Goal: Task Accomplishment & Management: Manage account settings

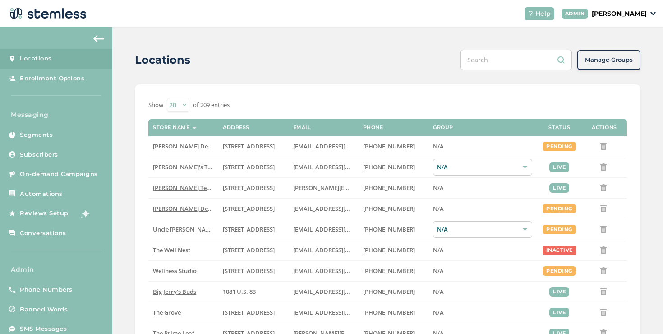
click at [482, 64] on input "text" at bounding box center [516, 60] width 111 height 20
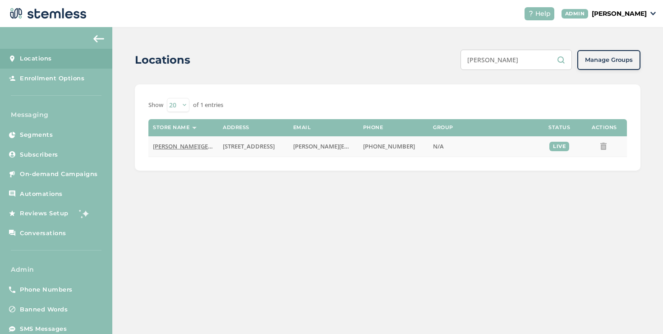
type input "dispo hazel"
click at [176, 144] on span "[PERSON_NAME][GEOGRAPHIC_DATA]" at bounding box center [205, 146] width 105 height 8
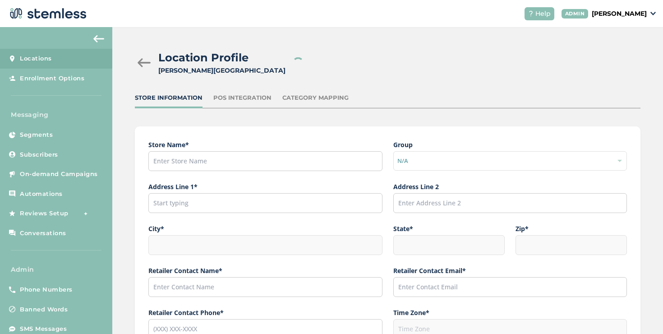
type input "[PERSON_NAME][GEOGRAPHIC_DATA]"
type input "[STREET_ADDRESS]"
type input "[PERSON_NAME][GEOGRAPHIC_DATA]"
type input "MI"
type input "48030"
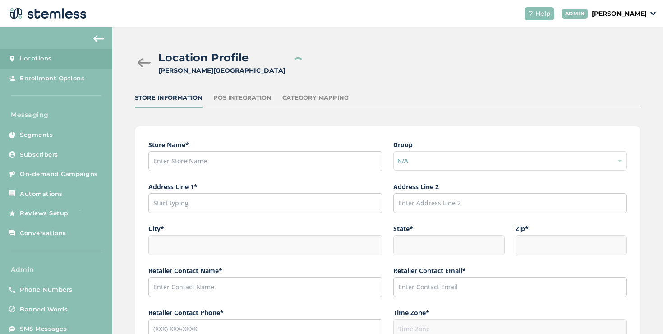
type input "[PERSON_NAME]"
type input "[PERSON_NAME][EMAIL_ADDRESS][DOMAIN_NAME]"
type input "[PHONE_NUMBER]"
type input "America/[GEOGRAPHIC_DATA]"
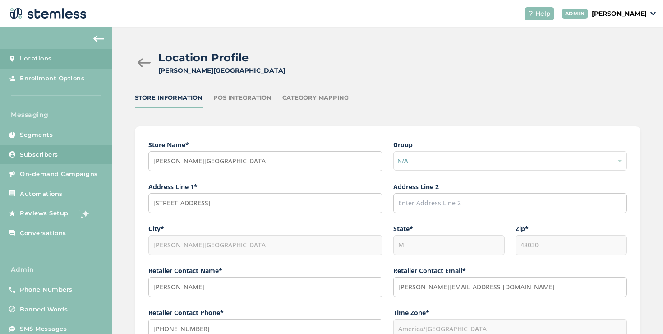
click at [77, 158] on link "Subscribers" at bounding box center [56, 155] width 112 height 20
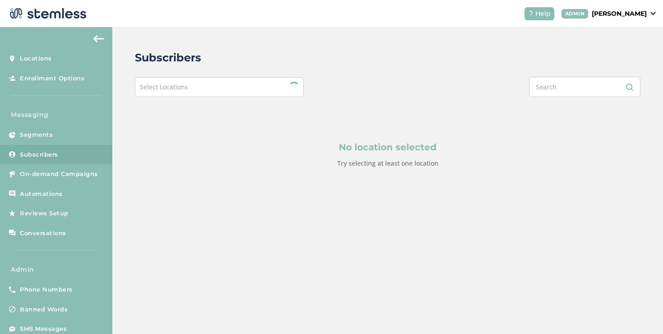
click at [185, 84] on span "Select Locations" at bounding box center [164, 87] width 48 height 9
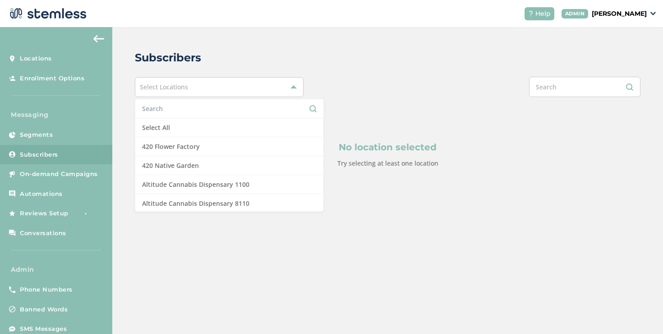
click at [170, 106] on input "text" at bounding box center [229, 108] width 175 height 9
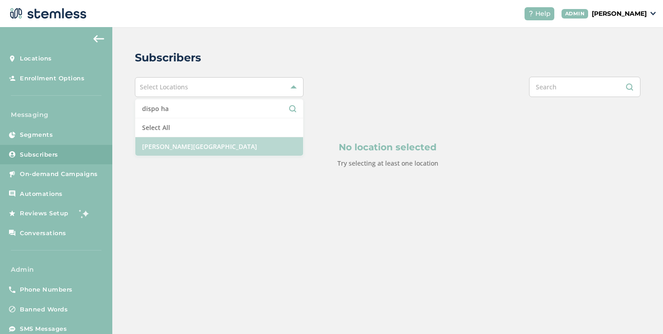
type input "dispo ha"
click at [159, 141] on li "[PERSON_NAME][GEOGRAPHIC_DATA]" at bounding box center [219, 146] width 168 height 19
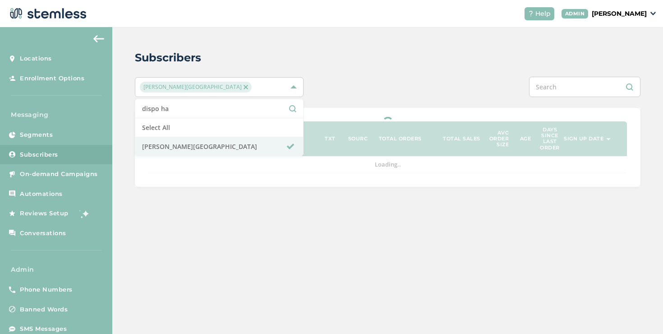
click at [335, 84] on div "Dispo Hazel Park dispo ha Select All Dispo Hazel Park" at bounding box center [388, 87] width 506 height 20
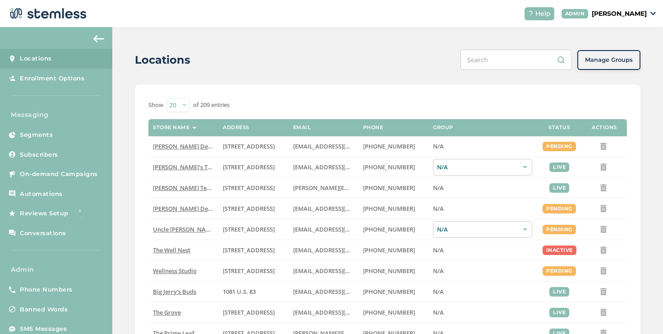
click at [64, 64] on link "Locations" at bounding box center [56, 59] width 112 height 20
click at [523, 65] on input "text" at bounding box center [516, 60] width 111 height 20
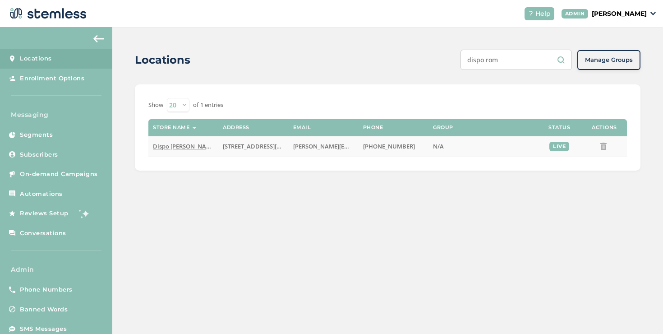
type input "dispo rom"
click at [182, 147] on span "Dispo [PERSON_NAME]" at bounding box center [185, 146] width 64 height 8
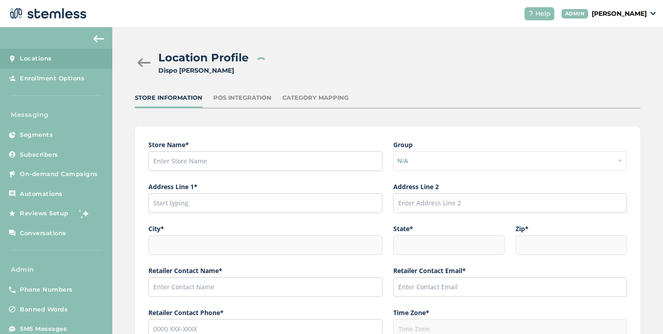
type input "Dispo [PERSON_NAME]"
type input "[STREET_ADDRESS][PERSON_NAME]"
type input "[PERSON_NAME]"
type input "MI"
type input "48065"
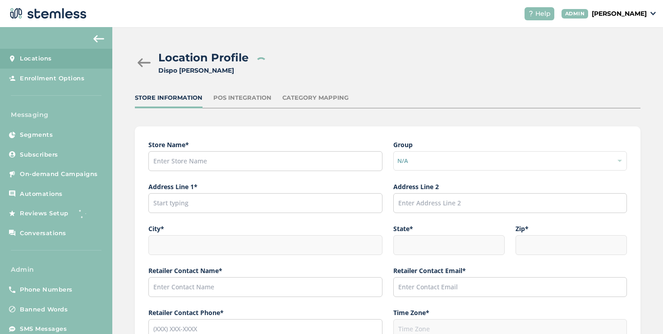
type input "[PERSON_NAME]"
type input "[PERSON_NAME][EMAIL_ADDRESS][DOMAIN_NAME]"
type input "[PHONE_NUMBER]"
type input "America/[GEOGRAPHIC_DATA]"
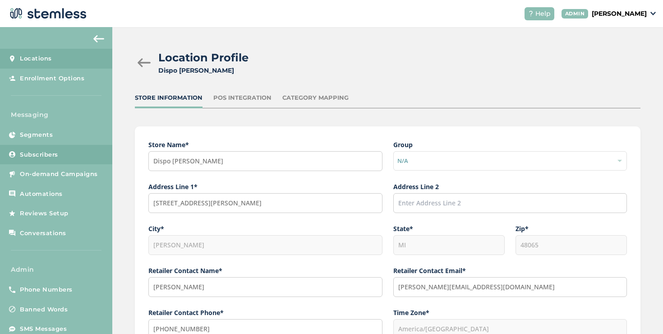
click at [75, 147] on link "Subscribers" at bounding box center [56, 155] width 112 height 20
click at [144, 60] on div at bounding box center [144, 62] width 18 height 9
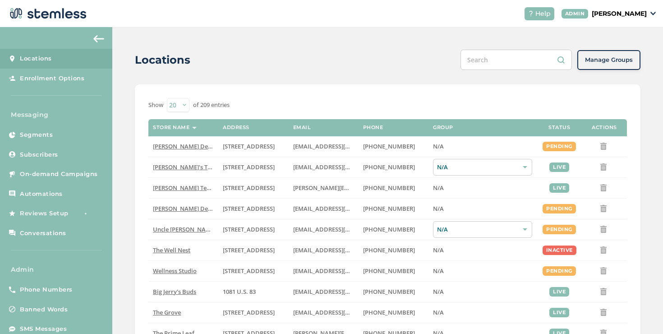
click at [494, 59] on input "text" at bounding box center [516, 60] width 111 height 20
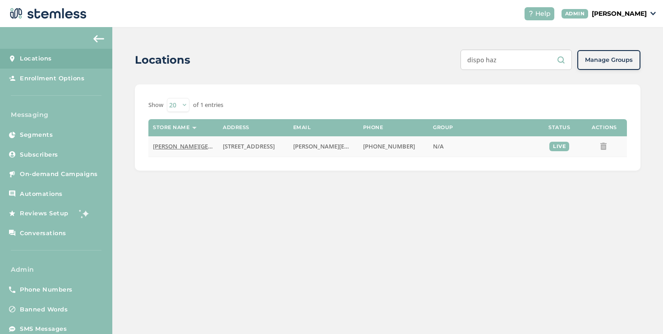
type input "dispo haz"
click at [176, 150] on td "[PERSON_NAME][GEOGRAPHIC_DATA]" at bounding box center [183, 146] width 70 height 21
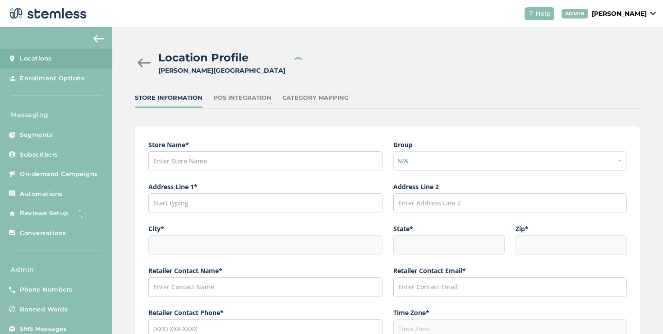
type input "[PERSON_NAME][GEOGRAPHIC_DATA]"
type input "[STREET_ADDRESS]"
type input "[PERSON_NAME][GEOGRAPHIC_DATA]"
type input "MI"
type input "48030"
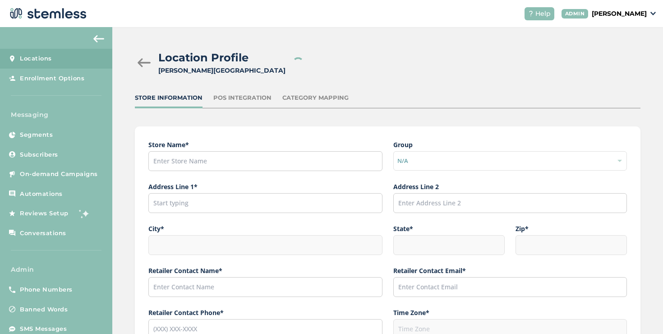
type input "[PERSON_NAME]"
type input "[PERSON_NAME][EMAIL_ADDRESS][DOMAIN_NAME]"
type input "[PHONE_NUMBER]"
type input "America/[GEOGRAPHIC_DATA]"
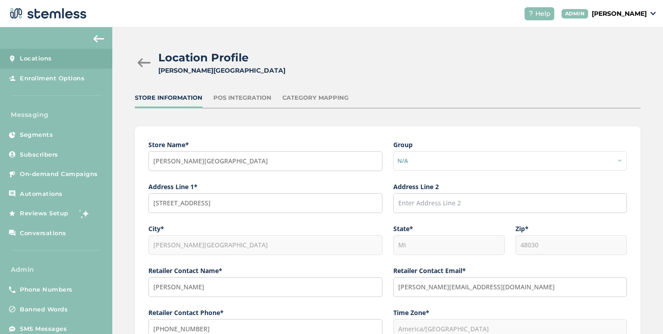
click at [143, 61] on div at bounding box center [144, 62] width 18 height 9
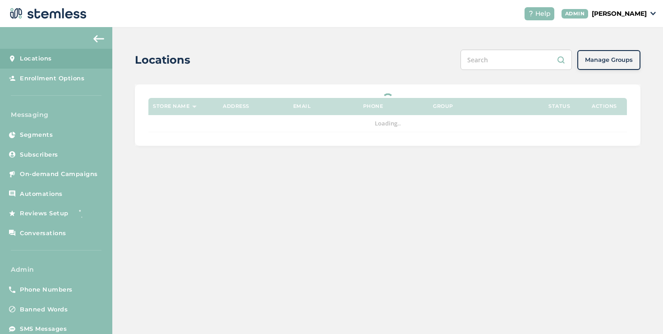
click at [486, 61] on input "text" at bounding box center [516, 60] width 111 height 20
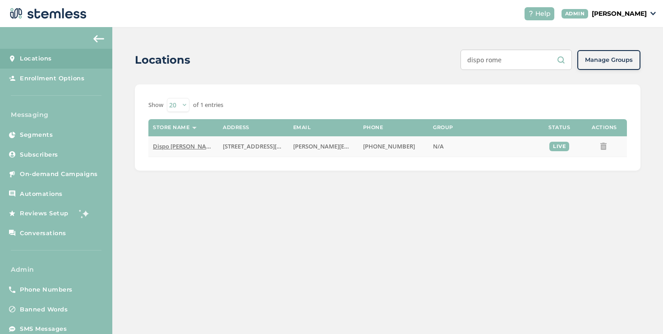
type input "dispo rome"
click at [181, 142] on td "Dispo [PERSON_NAME]" at bounding box center [183, 146] width 70 height 21
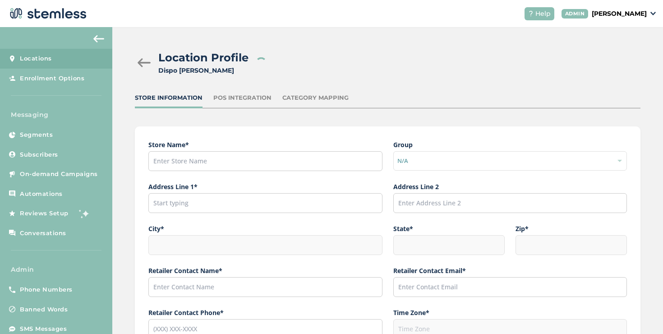
type input "Dispo [PERSON_NAME]"
type input "[STREET_ADDRESS][PERSON_NAME]"
type input "[PERSON_NAME]"
type input "MI"
type input "48065"
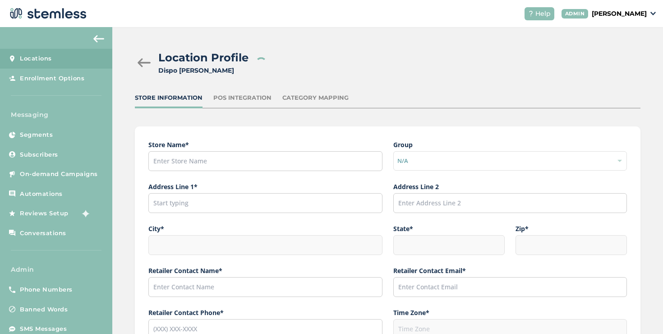
type input "[PERSON_NAME]"
type input "[PERSON_NAME][EMAIL_ADDRESS][DOMAIN_NAME]"
type input "[PHONE_NUMBER]"
type input "America/[GEOGRAPHIC_DATA]"
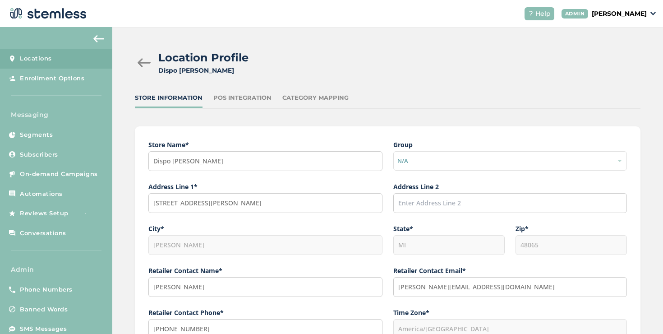
click at [139, 62] on div at bounding box center [144, 62] width 18 height 9
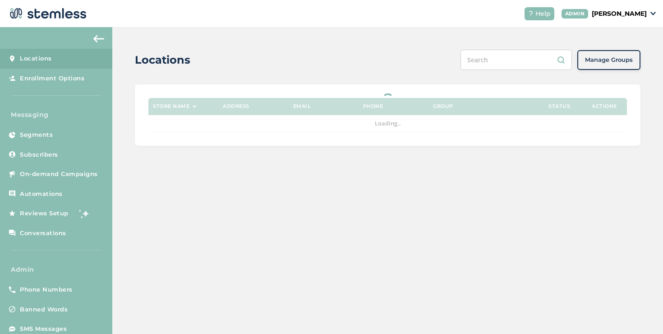
click at [487, 63] on input "text" at bounding box center [516, 60] width 111 height 20
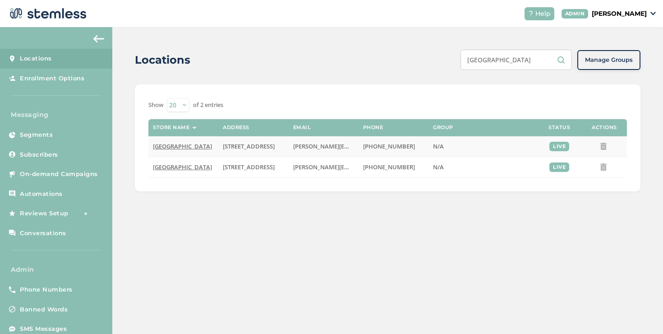
type input "[GEOGRAPHIC_DATA]"
click at [208, 145] on span "[GEOGRAPHIC_DATA]" at bounding box center [182, 146] width 59 height 8
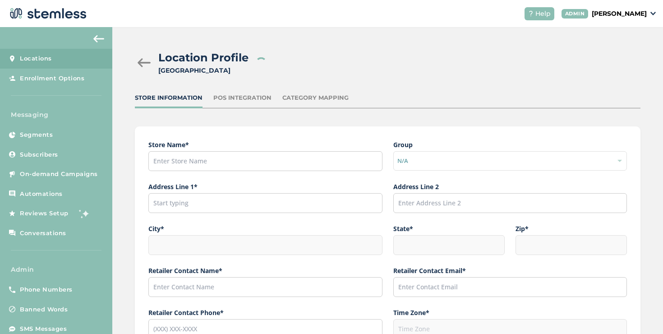
type input "[GEOGRAPHIC_DATA]"
type input "[STREET_ADDRESS]"
type input "[GEOGRAPHIC_DATA]"
type input "MI"
type input "48706"
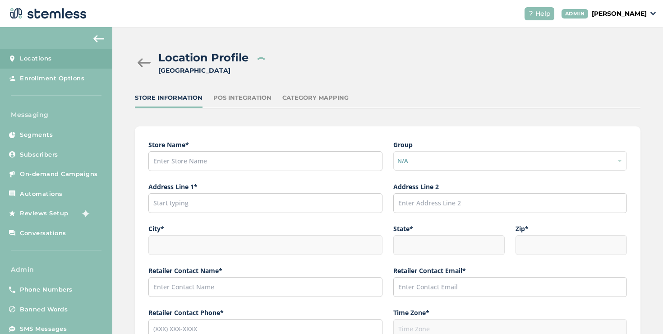
type input "[PERSON_NAME]"
type input "[PERSON_NAME][EMAIL_ADDRESS][DOMAIN_NAME]"
type input "[PHONE_NUMBER]"
type input "America/[GEOGRAPHIC_DATA]"
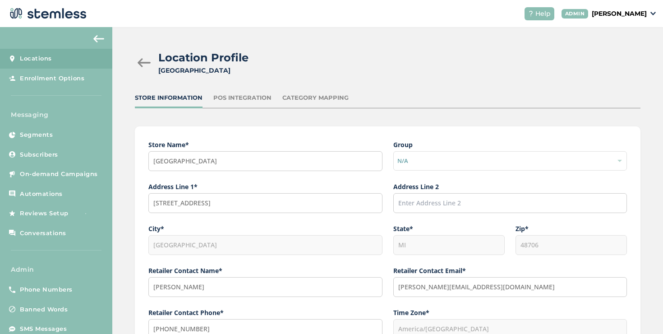
click at [216, 66] on div "[GEOGRAPHIC_DATA]" at bounding box center [203, 70] width 90 height 9
copy div "[GEOGRAPHIC_DATA]"
click at [148, 60] on div at bounding box center [144, 62] width 18 height 9
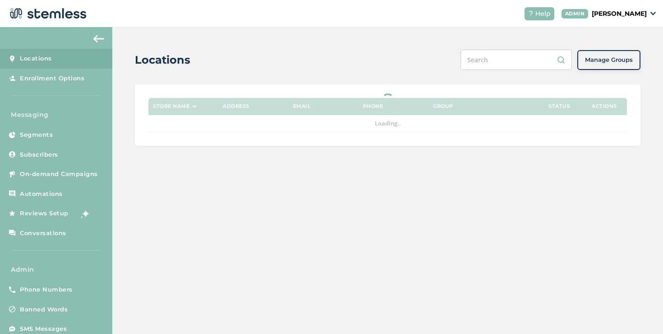
click at [489, 54] on input "text" at bounding box center [516, 60] width 111 height 20
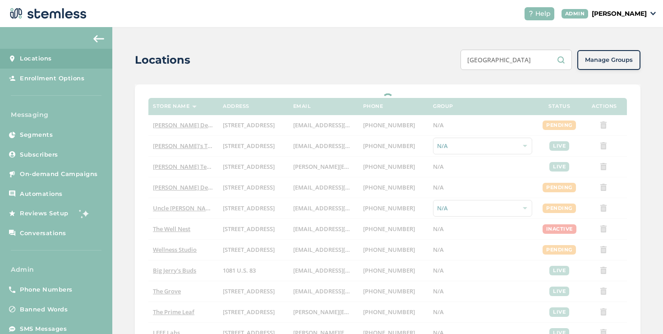
type input "bay city"
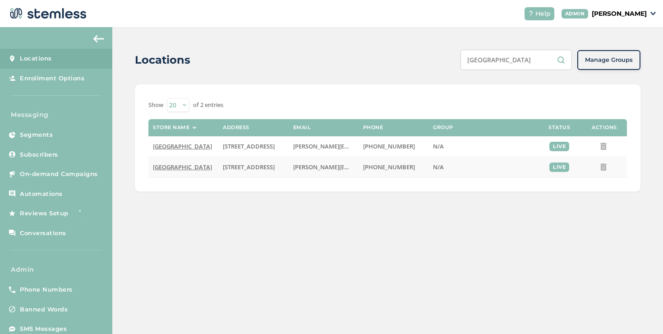
click at [209, 166] on span "[GEOGRAPHIC_DATA]" at bounding box center [182, 167] width 59 height 8
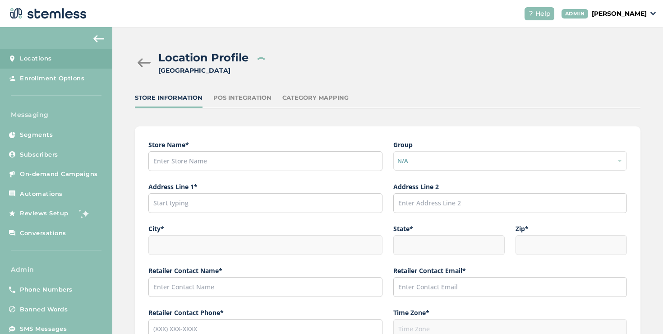
type input "[GEOGRAPHIC_DATA]"
type input "305 North Euclid Avenue"
type input "Bay City"
type input "MI"
type input "48706"
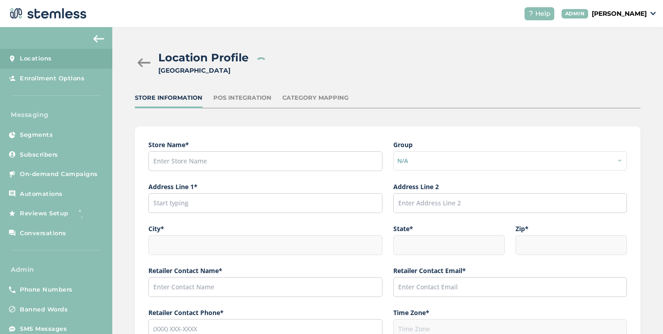
type input "Ryan Stewart"
type input "ryan@dispojoy.com"
type input "(206) 949-4141"
type input "America/Detroit"
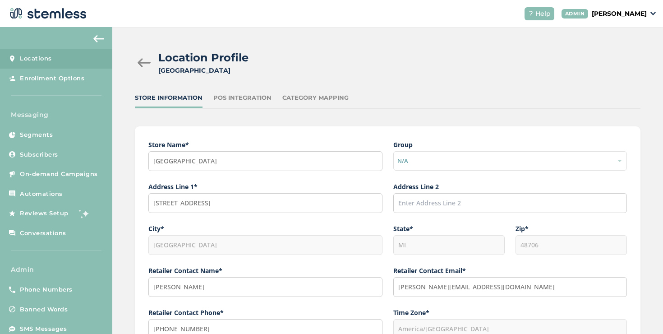
click at [144, 68] on div "Location Profile Dispo Bay City South" at bounding box center [384, 63] width 499 height 26
click at [144, 61] on div at bounding box center [144, 62] width 18 height 9
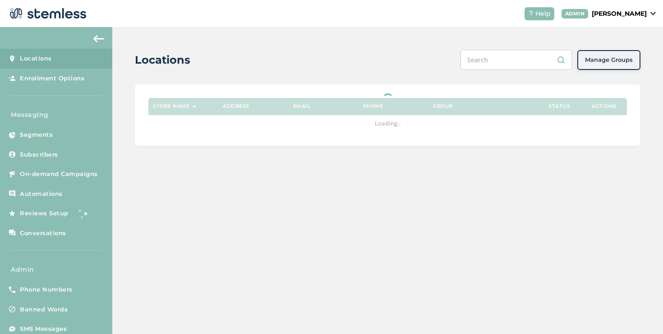
click at [493, 58] on input "text" at bounding box center [516, 60] width 111 height 20
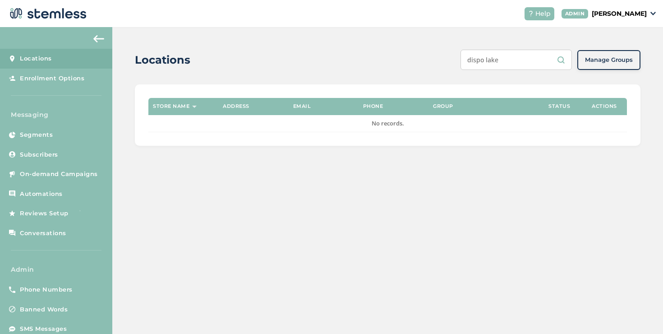
click at [496, 61] on input "dispo lake" at bounding box center [516, 60] width 111 height 20
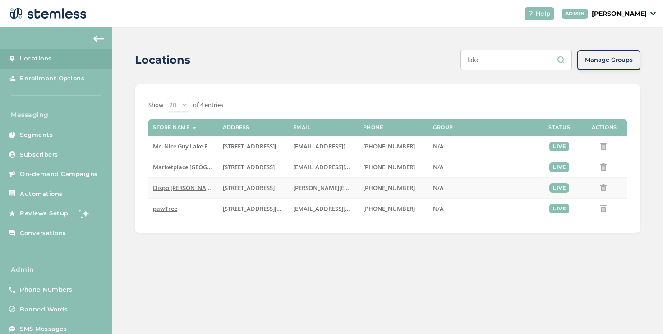
type input "lake"
click at [191, 191] on span "Dispo [PERSON_NAME][GEOGRAPHIC_DATA]" at bounding box center [214, 188] width 123 height 8
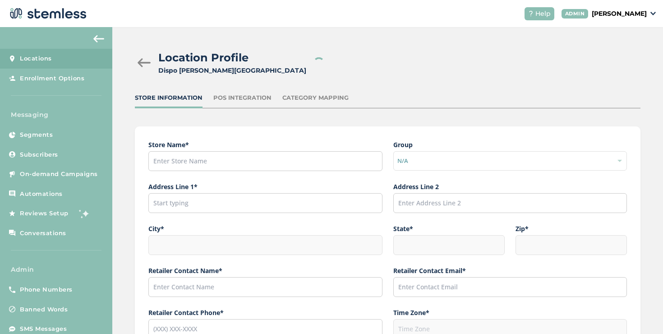
type input "Dispo [PERSON_NAME][GEOGRAPHIC_DATA]"
type input "50 North Territorial Road"
type input "Whitmore Lake"
type input "MI"
type input "48189"
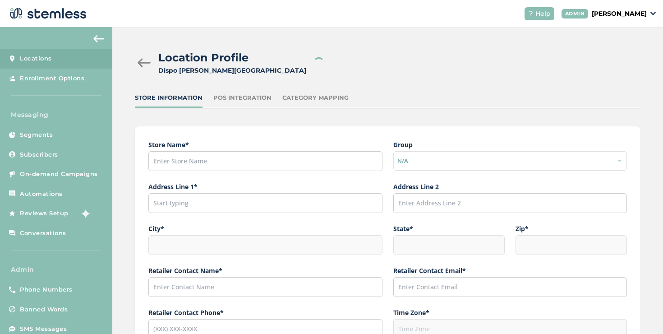
type input "Ryan Stewart"
type input "ryan@dispojoy.com"
type input "(206) 949-4141"
type input "America/Detroit"
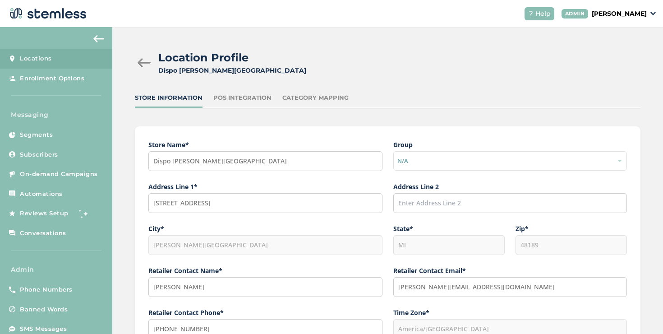
click at [228, 74] on div "Dispo [PERSON_NAME][GEOGRAPHIC_DATA]" at bounding box center [232, 70] width 148 height 9
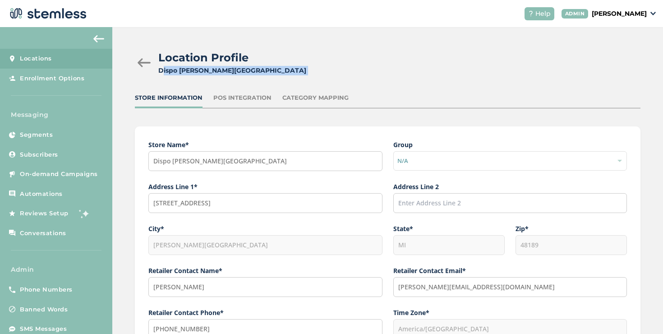
click at [228, 74] on div "Dispo [PERSON_NAME][GEOGRAPHIC_DATA]" at bounding box center [232, 70] width 148 height 9
copy div "Dispo [PERSON_NAME][GEOGRAPHIC_DATA]"
click at [138, 63] on div at bounding box center [144, 62] width 18 height 9
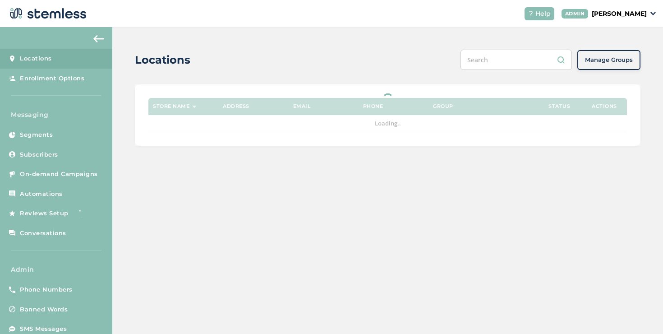
click at [478, 52] on input "text" at bounding box center [516, 60] width 111 height 20
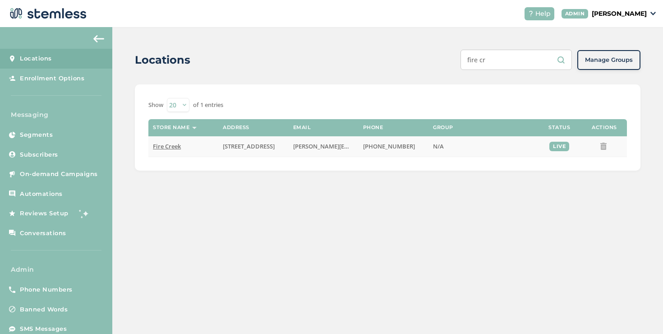
type input "fire cr"
click at [179, 147] on span "Fire Creek" at bounding box center [167, 146] width 28 height 8
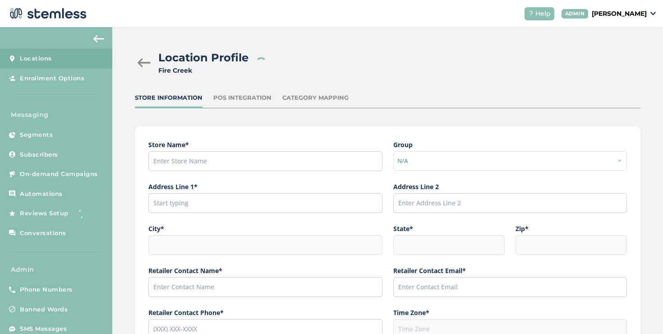
type input "Fire Creek"
type input "846 East Columbia Avenue"
type input "Battle Creek"
type input "MI"
type input "49014"
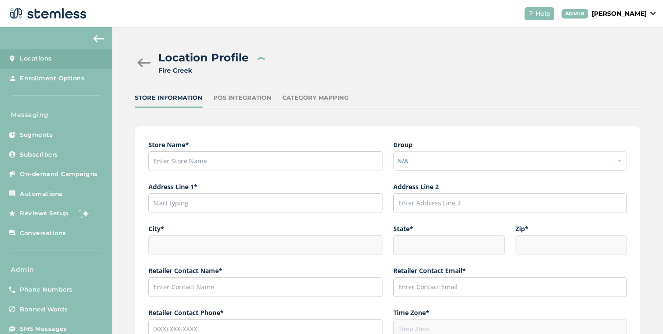
type input "Ryan Stewart"
type input "ryan@dispojoy.com"
type input "(206) 949-4141"
type input "America/Detroit"
type input "FIRE CREEK"
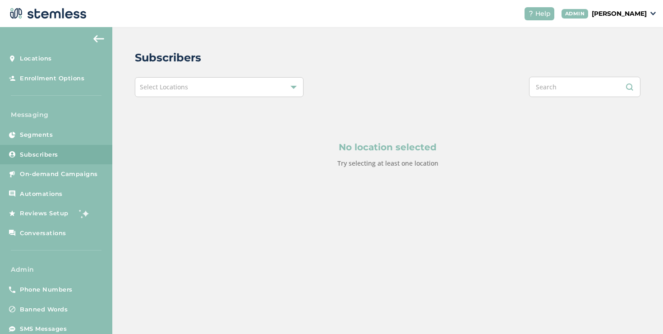
click at [191, 88] on div "Select Locations" at bounding box center [219, 87] width 169 height 20
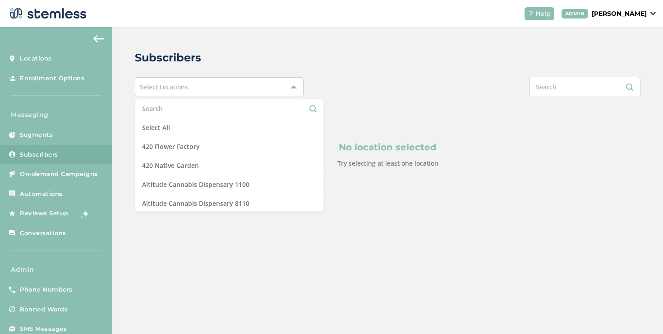
click at [180, 108] on input "text" at bounding box center [229, 108] width 175 height 9
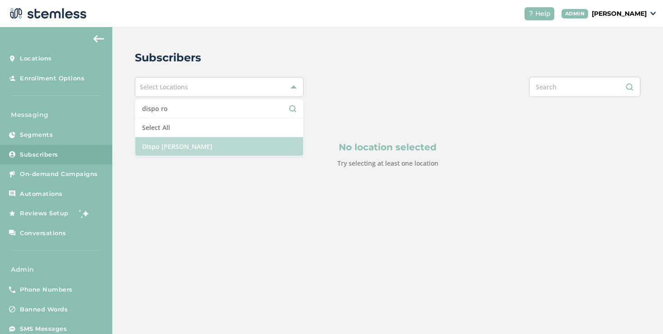
type input "dispo ro"
click at [184, 141] on li "Dispo [PERSON_NAME]" at bounding box center [219, 146] width 168 height 19
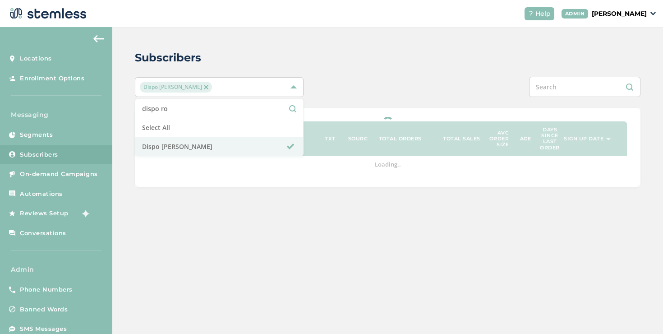
click at [331, 72] on div "Subscribers Dispo [PERSON_NAME] ro Select All Dispo [PERSON_NAME] Phone Name Lo…" at bounding box center [387, 118] width 551 height 182
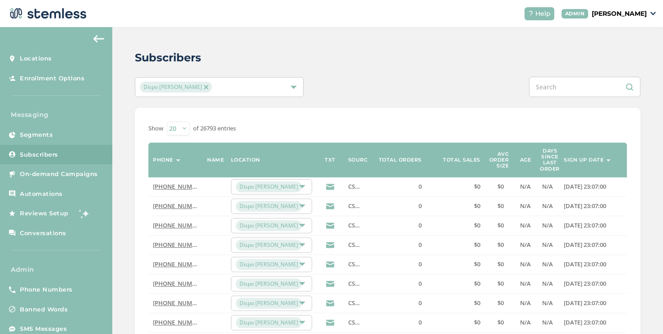
click at [204, 87] on img at bounding box center [206, 87] width 5 height 5
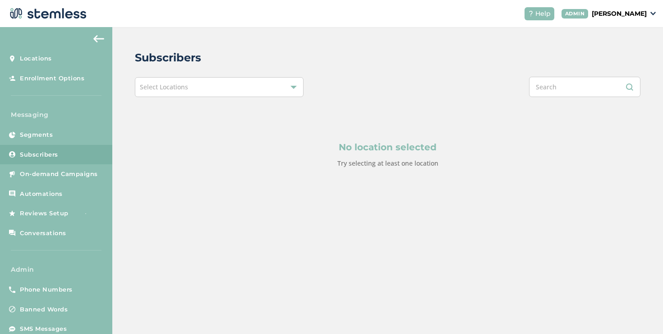
click at [179, 93] on div "Select Locations" at bounding box center [219, 87] width 169 height 20
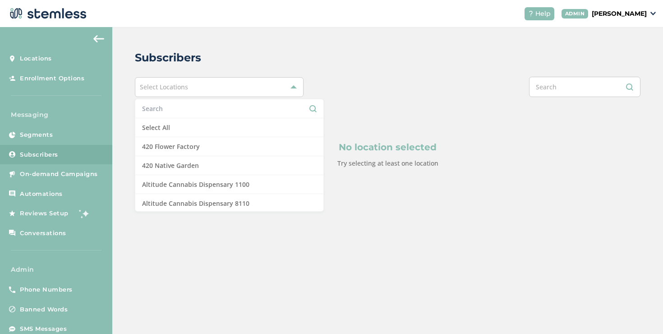
click at [179, 101] on li at bounding box center [229, 108] width 188 height 19
click at [179, 107] on input "text" at bounding box center [229, 108] width 175 height 9
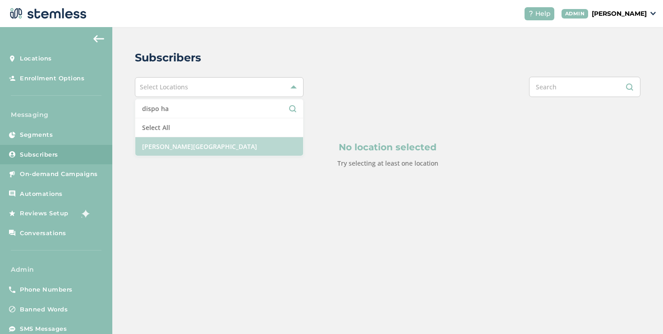
type input "dispo ha"
click at [181, 146] on li "[PERSON_NAME][GEOGRAPHIC_DATA]" at bounding box center [219, 146] width 168 height 19
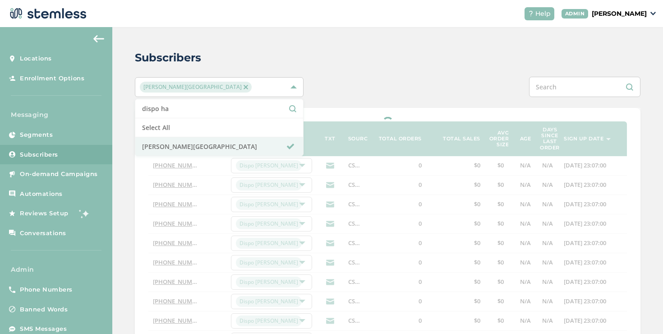
click at [334, 70] on div "Subscribers [PERSON_NAME][GEOGRAPHIC_DATA] dispo ha Select All [PERSON_NAME][GE…" at bounding box center [387, 303] width 551 height 553
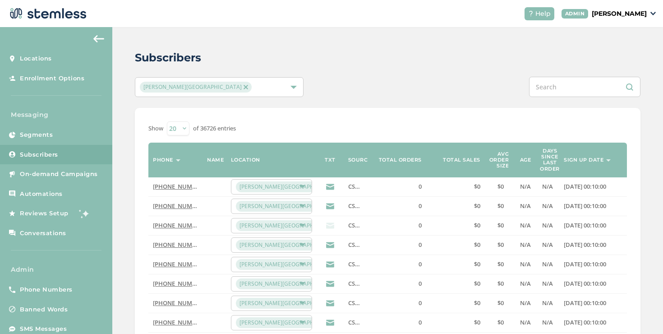
click at [255, 91] on div "[PERSON_NAME][GEOGRAPHIC_DATA]" at bounding box center [215, 87] width 150 height 11
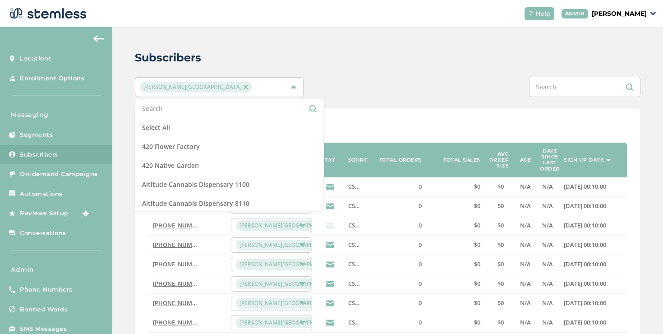
click at [254, 112] on input "text" at bounding box center [229, 108] width 175 height 9
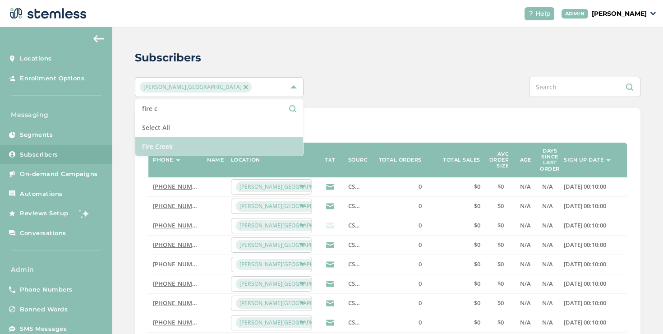
type input "fire c"
click at [233, 144] on li "Fire Creek" at bounding box center [219, 146] width 168 height 19
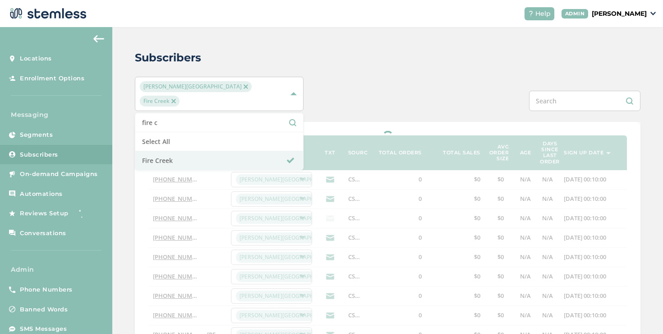
click at [244, 86] on img at bounding box center [246, 86] width 5 height 5
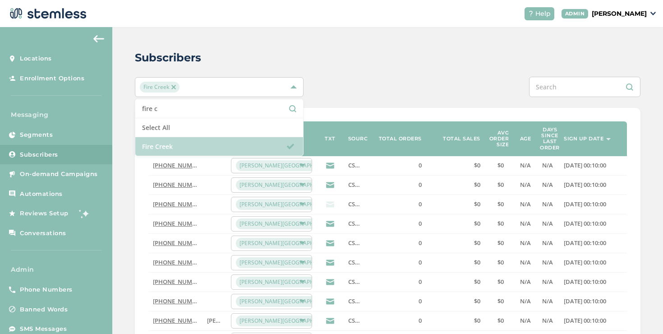
click at [231, 141] on li "Fire Creek" at bounding box center [219, 146] width 168 height 19
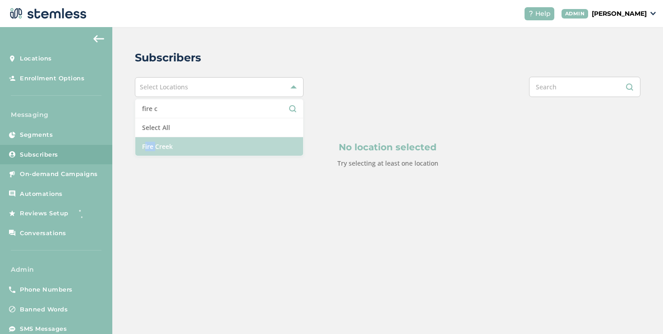
click at [231, 141] on li "Fire Creek" at bounding box center [219, 146] width 168 height 19
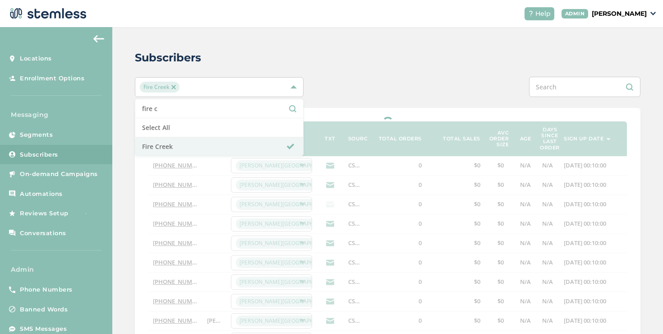
click at [375, 96] on div at bounding box center [493, 87] width 295 height 20
